Goal: Complete application form: Complete application form

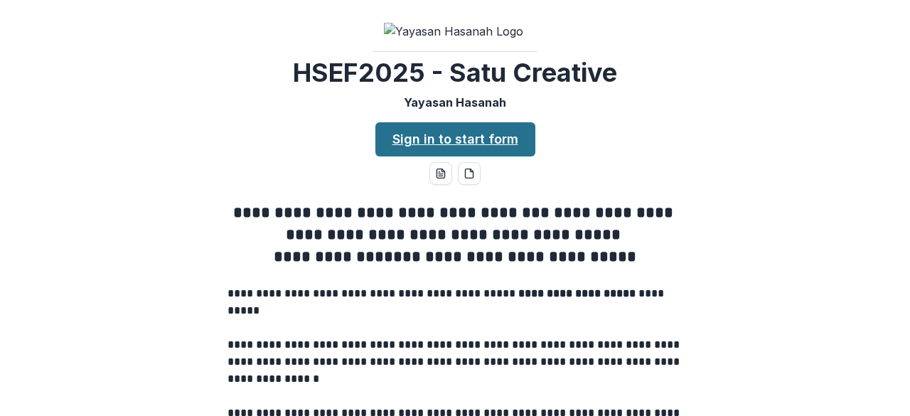
click at [456, 156] on link "Sign in to start form" at bounding box center [455, 139] width 160 height 34
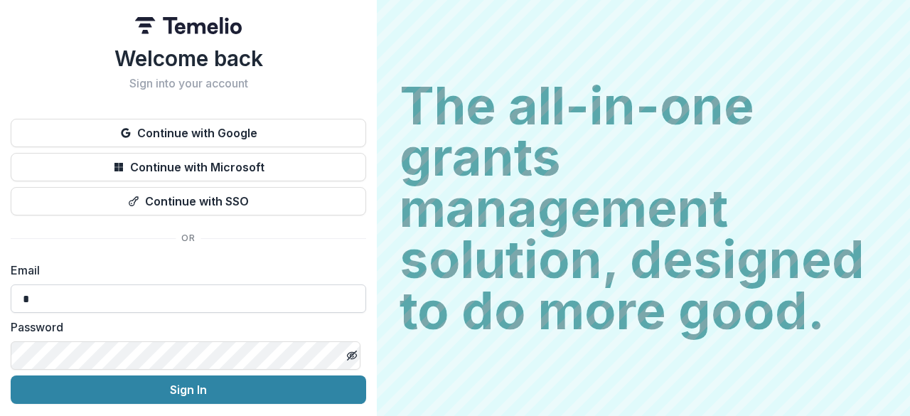
type input "**********"
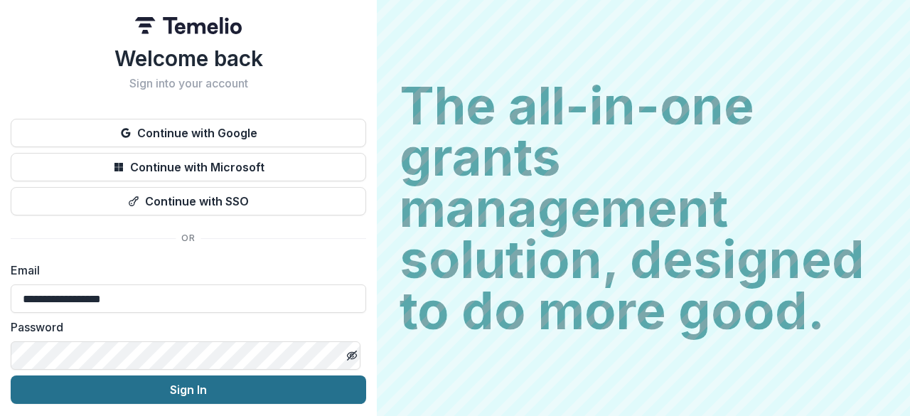
click at [186, 392] on button "Sign In" at bounding box center [188, 389] width 355 height 28
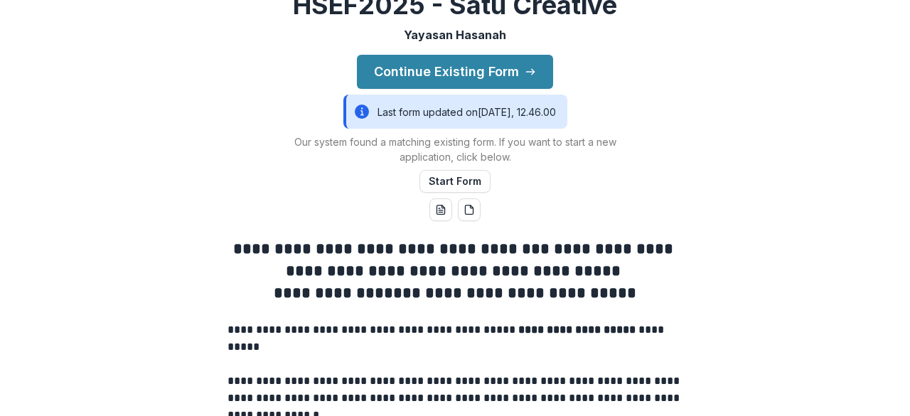
scroll to position [97, 0]
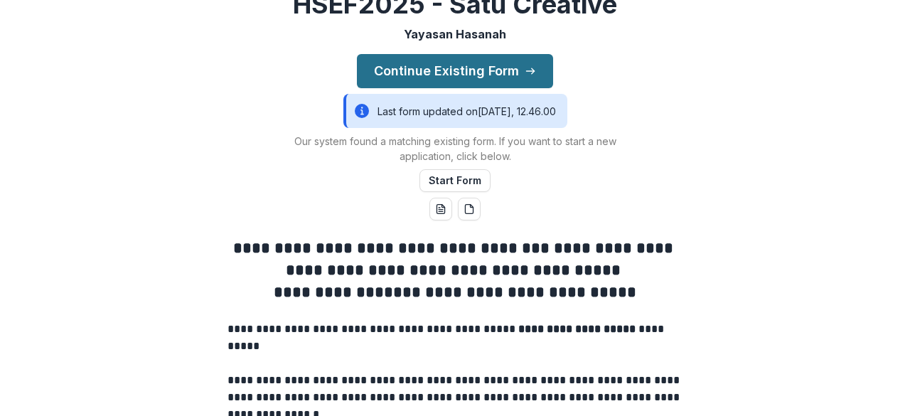
click at [497, 88] on button "Continue Existing Form" at bounding box center [455, 71] width 196 height 34
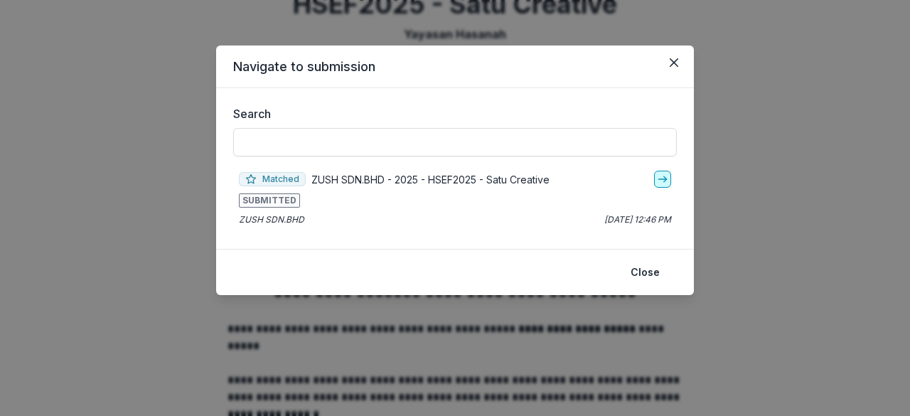
click at [664, 178] on polyline "go-to" at bounding box center [665, 179] width 3 height 6
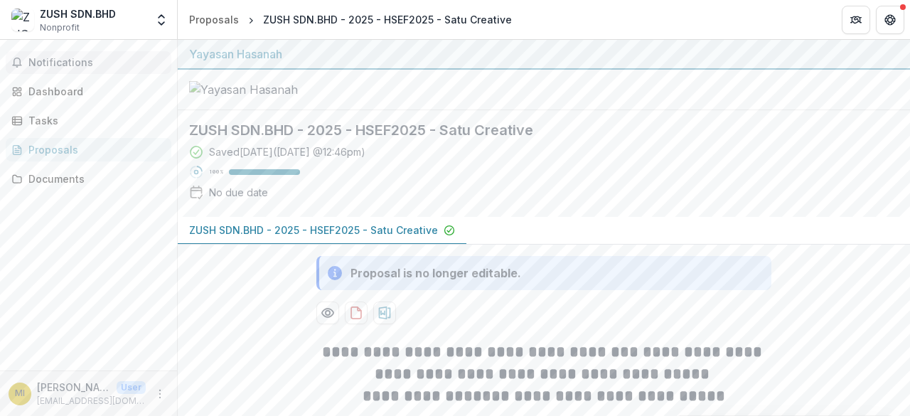
click at [94, 65] on span "Notifications" at bounding box center [96, 63] width 137 height 12
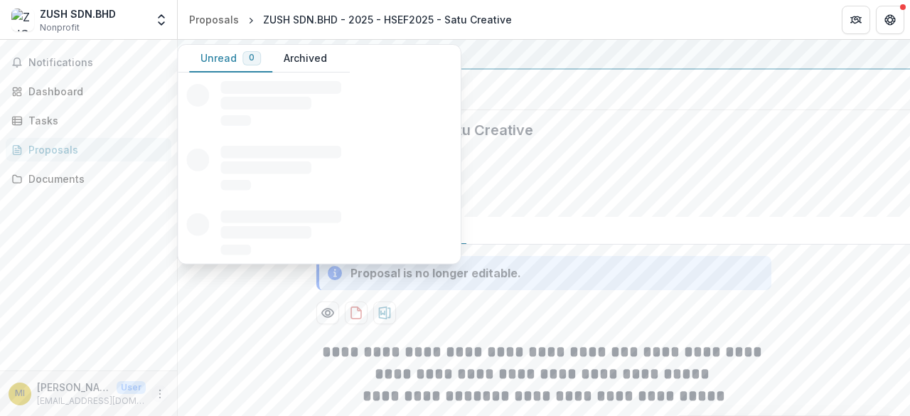
click at [159, 386] on button "More" at bounding box center [159, 393] width 17 height 17
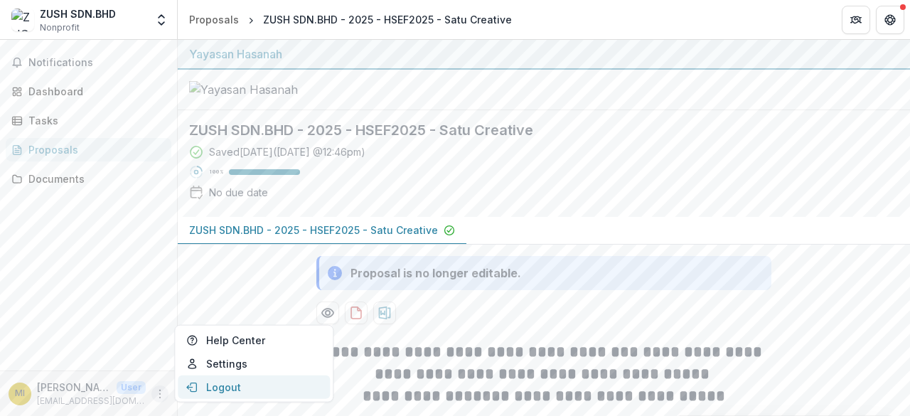
click at [215, 380] on button "Logout" at bounding box center [254, 386] width 152 height 23
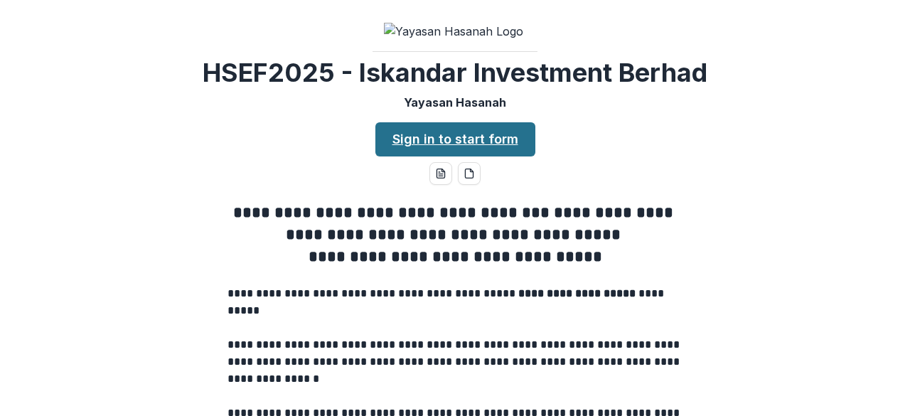
click at [476, 156] on link "Sign in to start form" at bounding box center [455, 139] width 160 height 34
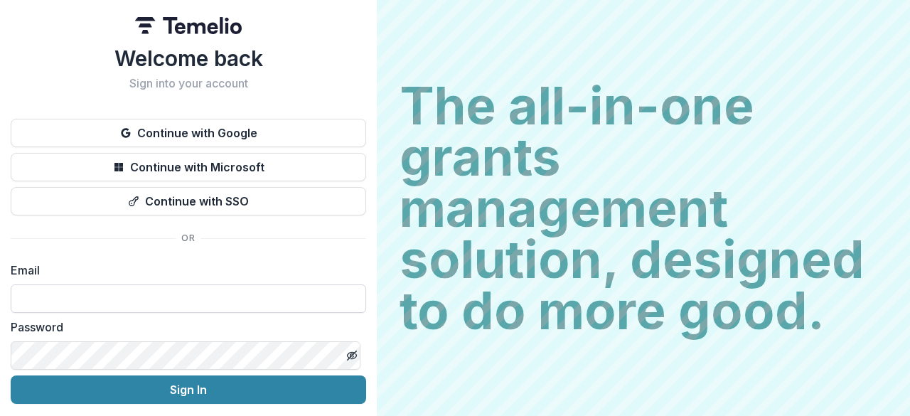
click at [250, 299] on input at bounding box center [188, 298] width 355 height 28
type input "**********"
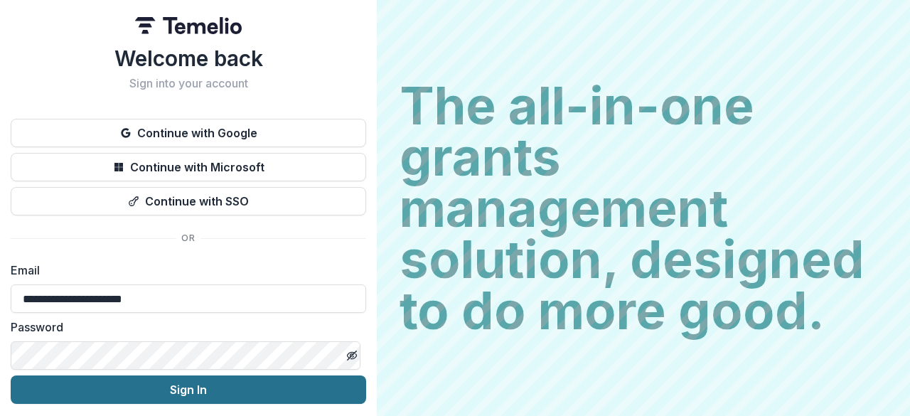
click at [149, 386] on button "Sign In" at bounding box center [188, 389] width 355 height 28
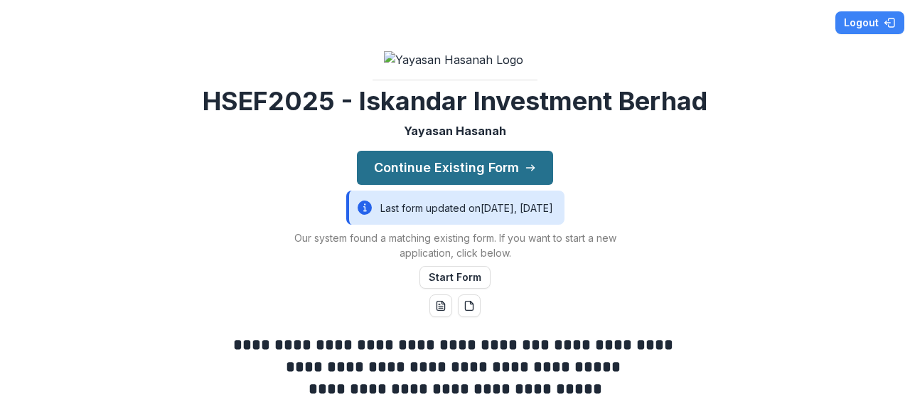
click at [497, 185] on button "Continue Existing Form" at bounding box center [455, 168] width 196 height 34
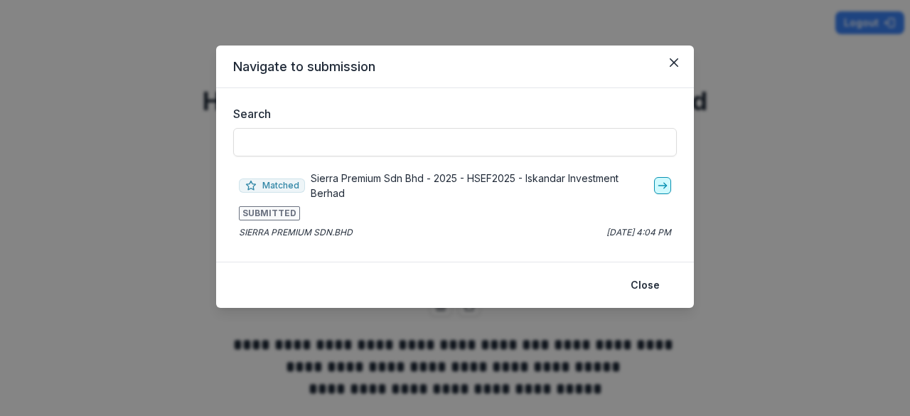
click at [656, 184] on link "go-to" at bounding box center [662, 185] width 17 height 17
